Goal: Task Accomplishment & Management: Complete application form

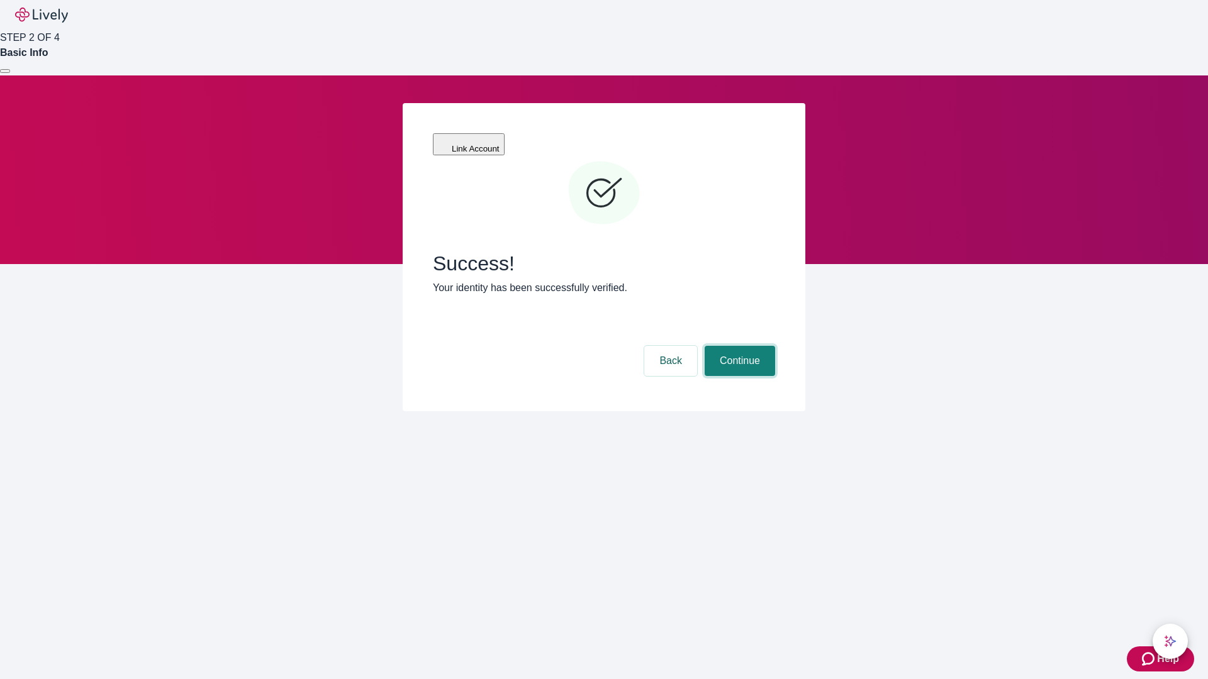
click at [738, 346] on button "Continue" at bounding box center [739, 361] width 70 height 30
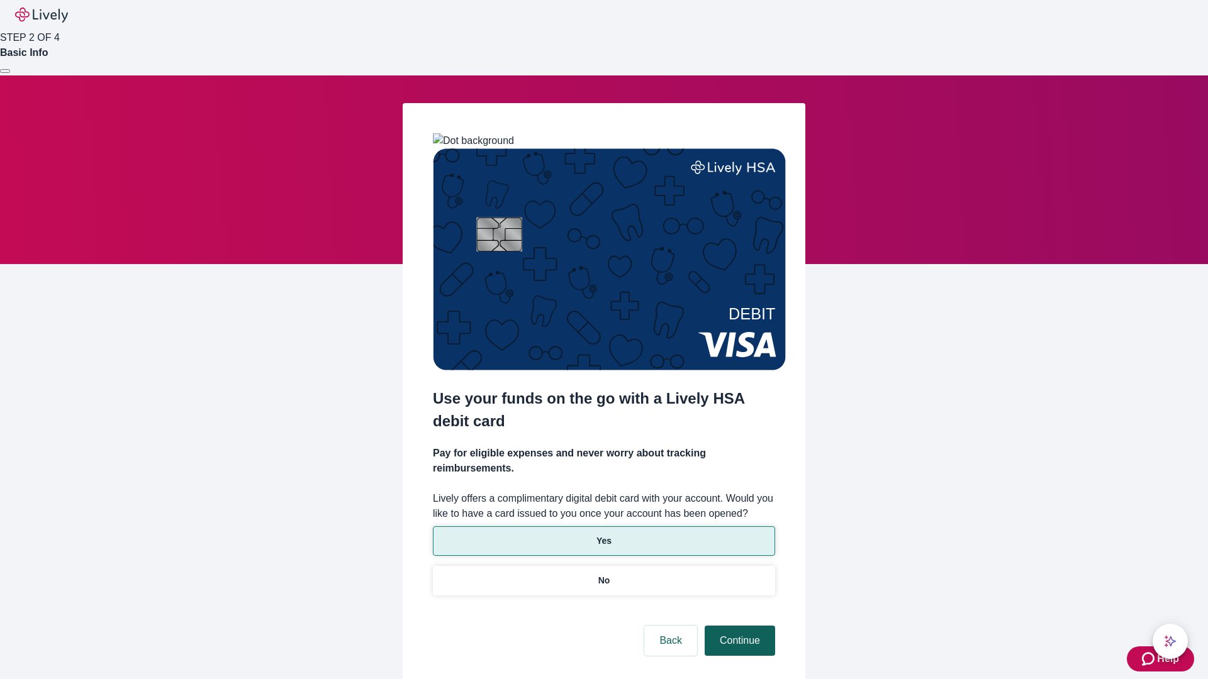
click at [603, 535] on p "Yes" at bounding box center [603, 541] width 15 height 13
click at [738, 626] on button "Continue" at bounding box center [739, 641] width 70 height 30
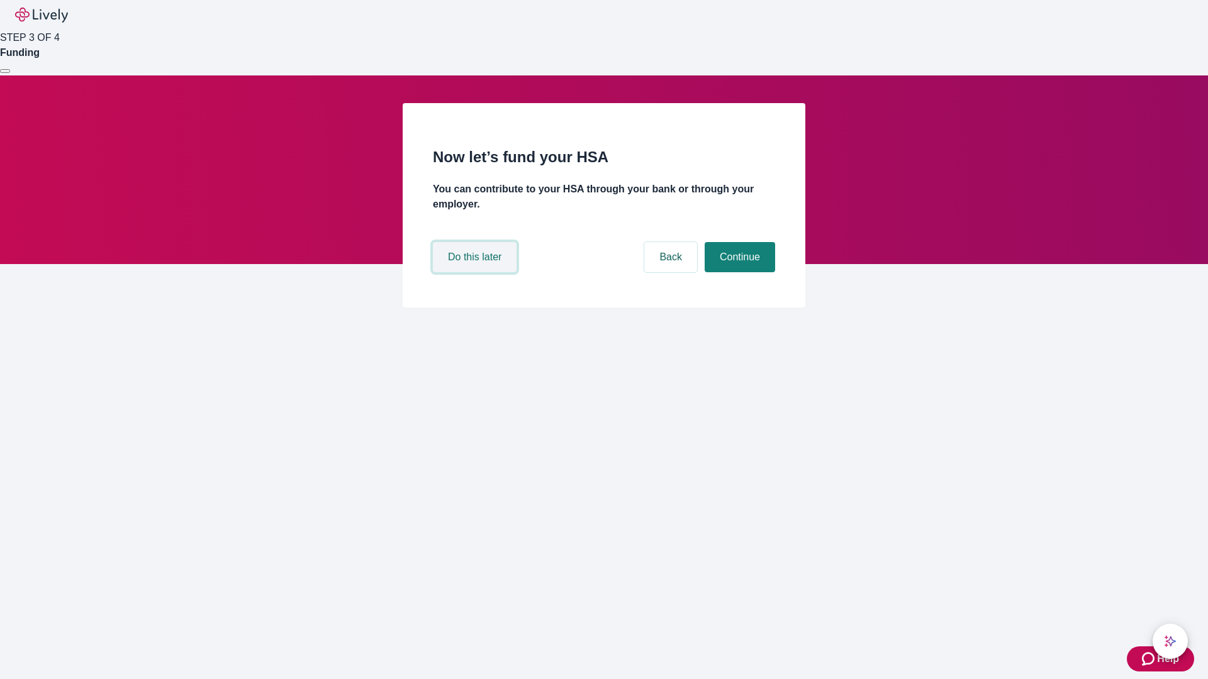
click at [476, 272] on button "Do this later" at bounding box center [475, 257] width 84 height 30
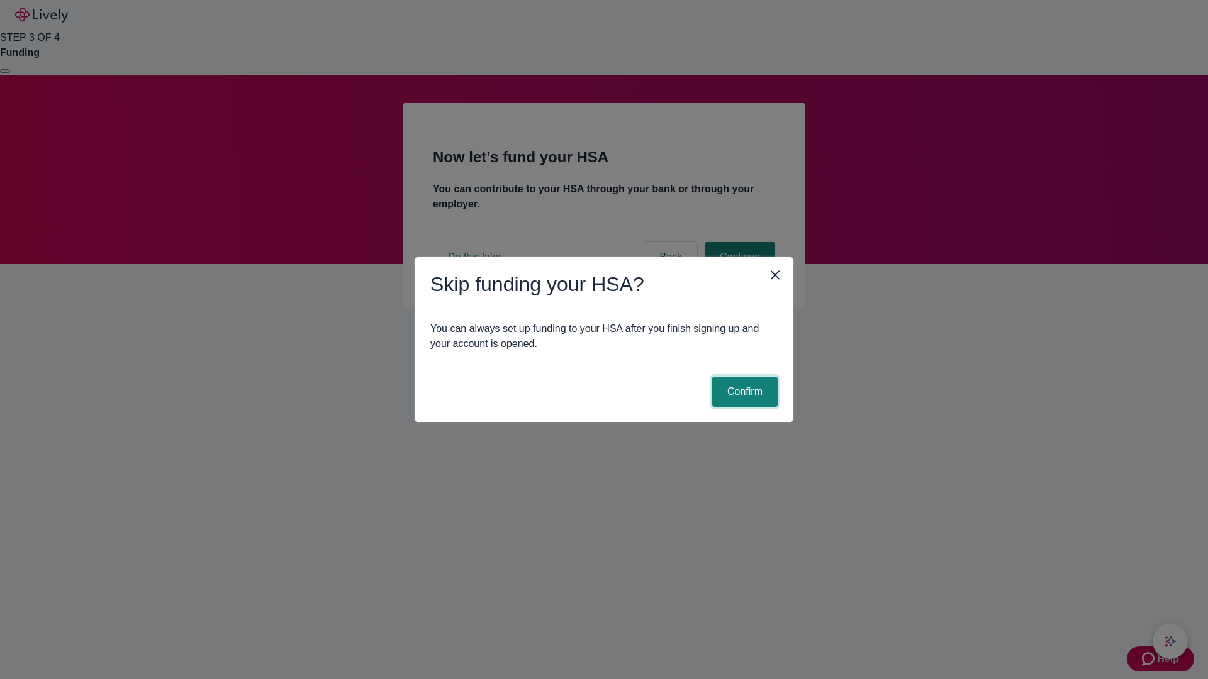
click at [743, 392] on button "Confirm" at bounding box center [744, 392] width 65 height 30
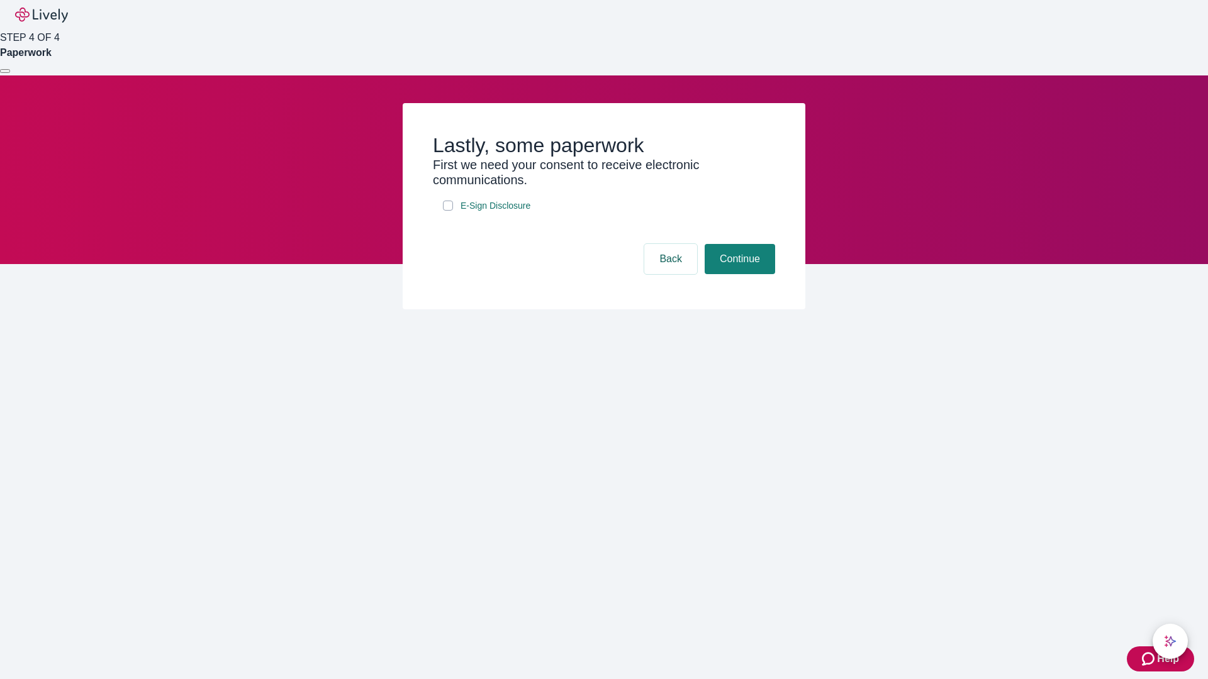
click at [448, 211] on input "E-Sign Disclosure" at bounding box center [448, 206] width 10 height 10
checkbox input "true"
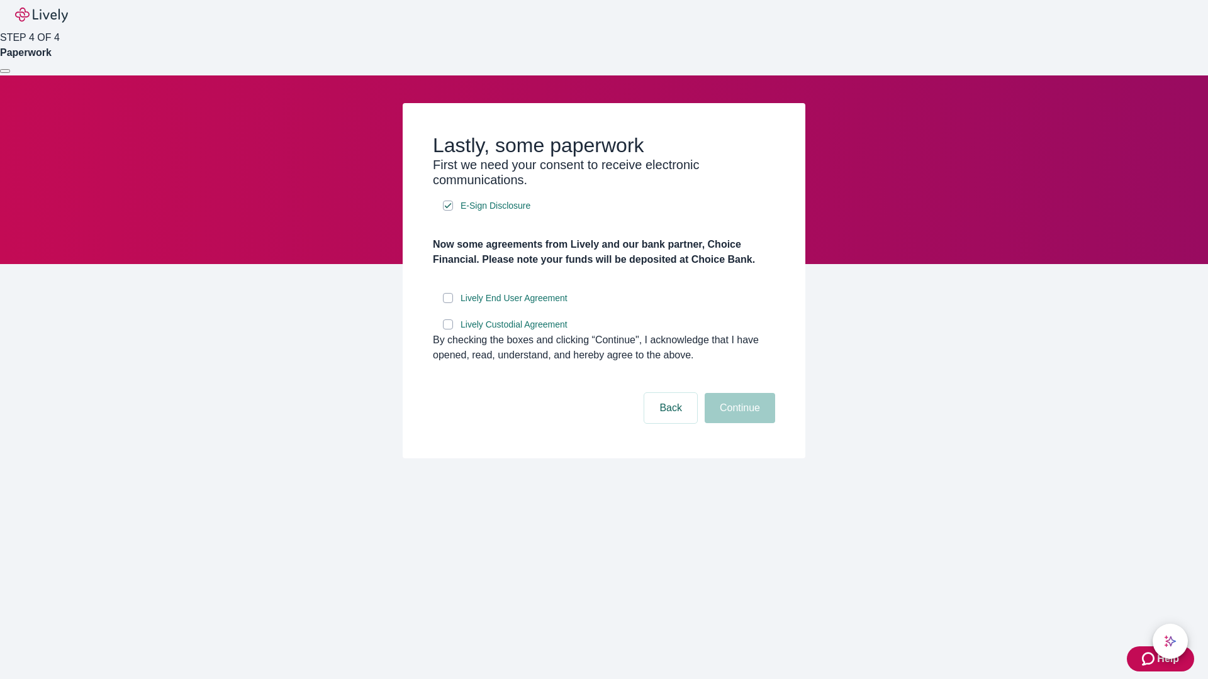
click at [448, 303] on input "Lively End User Agreement" at bounding box center [448, 298] width 10 height 10
checkbox input "true"
click at [448, 330] on input "Lively Custodial Agreement" at bounding box center [448, 324] width 10 height 10
checkbox input "true"
click at [738, 423] on button "Continue" at bounding box center [739, 408] width 70 height 30
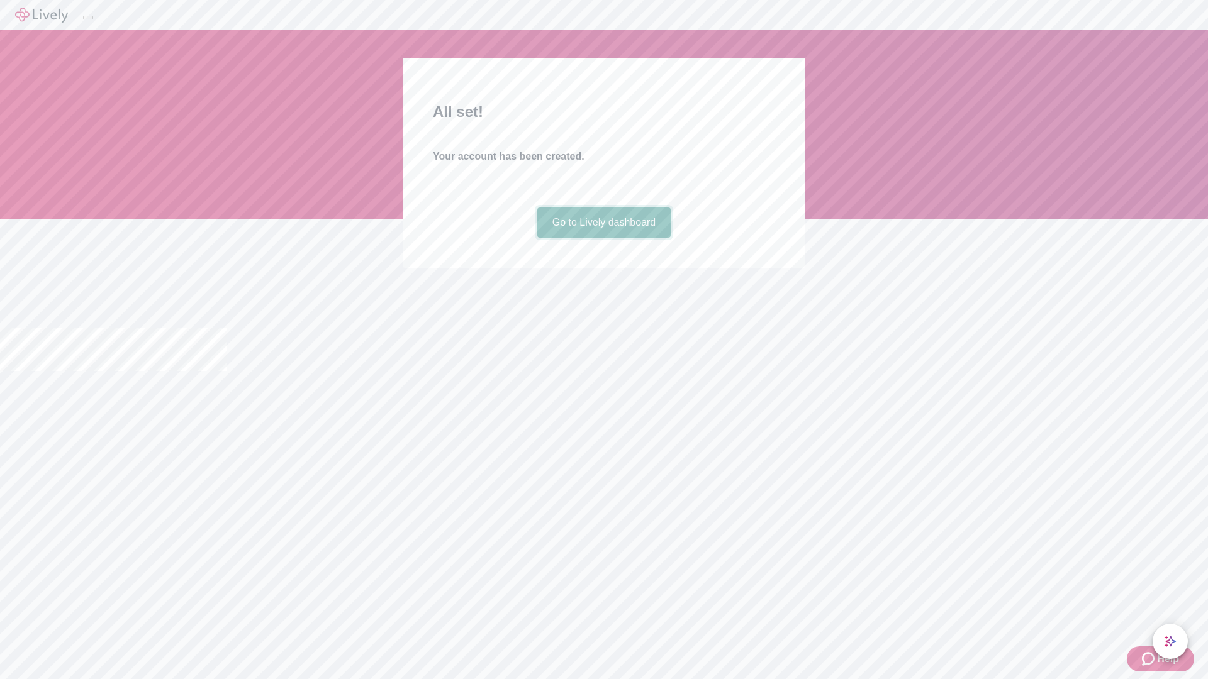
click at [603, 238] on link "Go to Lively dashboard" at bounding box center [604, 223] width 134 height 30
